Goal: Information Seeking & Learning: Check status

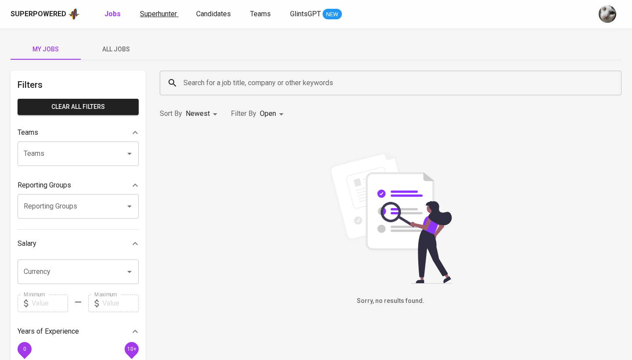
click at [164, 12] on span "Superhunter" at bounding box center [158, 14] width 37 height 8
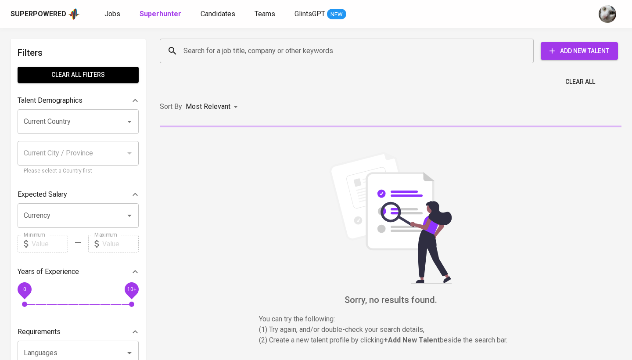
click at [188, 51] on input "Search for a job title, company or other keywords" at bounding box center [348, 51] width 335 height 17
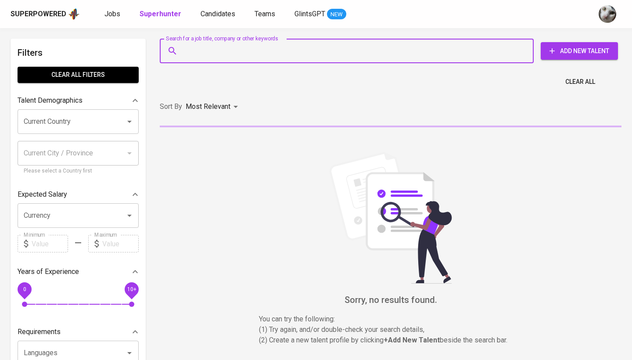
paste input "[EMAIL_ADDRESS][DOMAIN_NAME]"
type input "[EMAIL_ADDRESS][DOMAIN_NAME]"
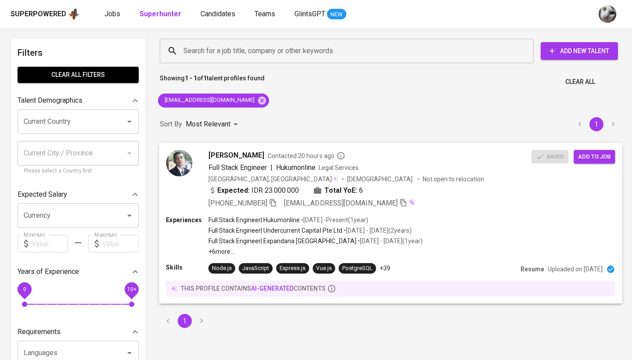
click at [437, 236] on div "Experiences Full Stack Engineer | Hukumonline • [DATE] - Present ( 1 year ) Ful…" at bounding box center [390, 235] width 449 height 40
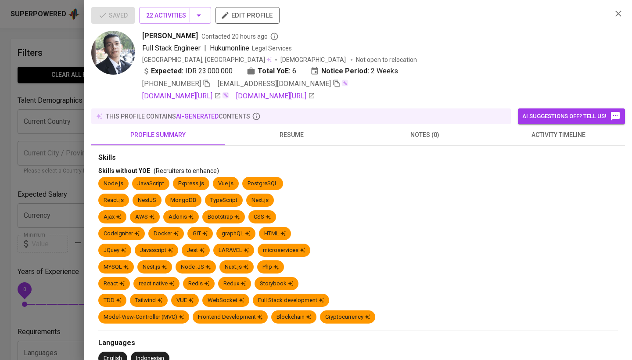
click at [530, 136] on span "activity timeline" at bounding box center [558, 134] width 123 height 11
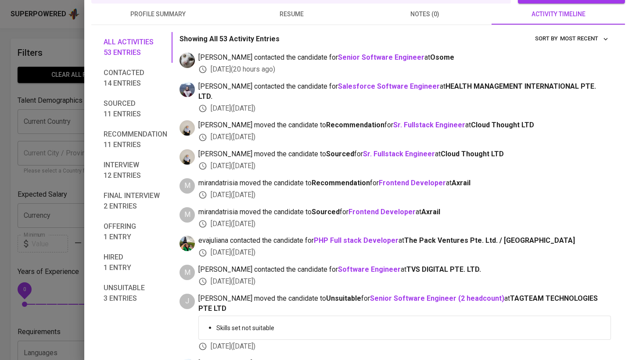
scroll to position [125, 0]
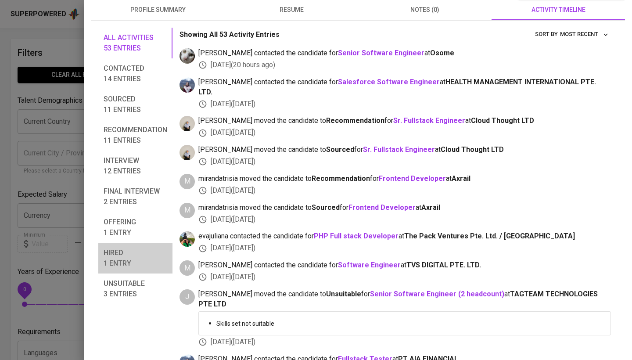
click at [119, 257] on span "Hired 1 entry" at bounding box center [136, 257] width 64 height 21
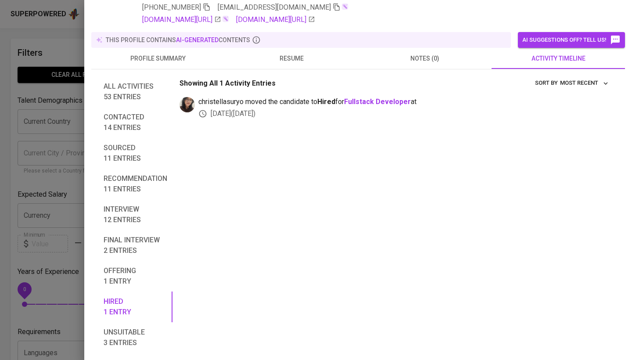
scroll to position [76, 0]
click at [122, 252] on span "Final interview 2 entries" at bounding box center [136, 245] width 64 height 21
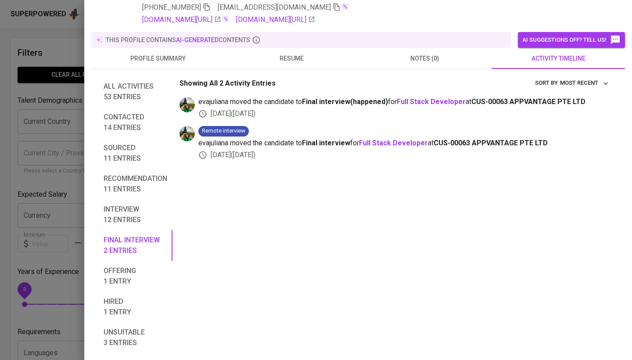
click at [134, 277] on span "Offering 1 entry" at bounding box center [136, 275] width 64 height 21
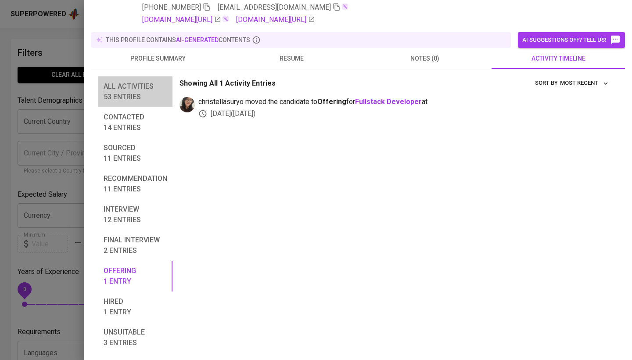
click at [126, 93] on span "All activities 53 entries" at bounding box center [136, 91] width 64 height 21
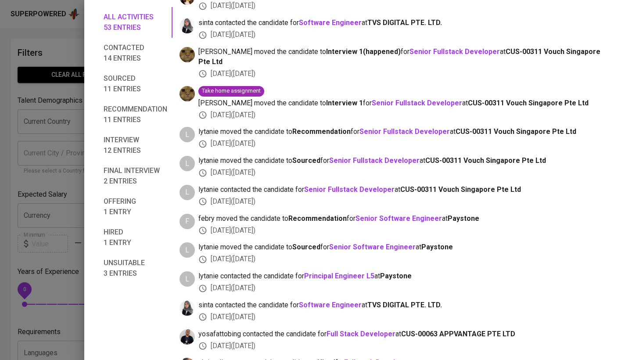
scroll to position [1482, 0]
